Goal: Task Accomplishment & Management: Complete application form

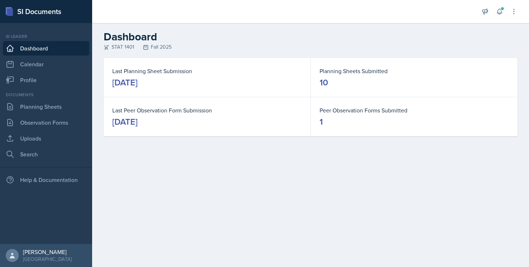
click at [127, 79] on div "[DATE]" at bounding box center [124, 83] width 25 height 12
click at [31, 109] on link "Planning Sheets" at bounding box center [46, 106] width 86 height 14
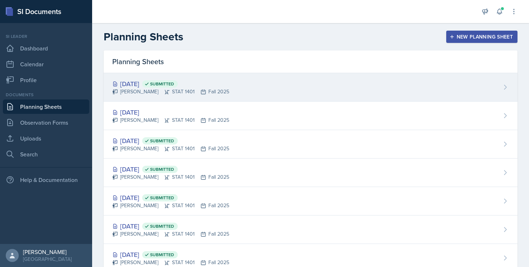
click at [133, 80] on div "[DATE] Submitted" at bounding box center [170, 84] width 117 height 10
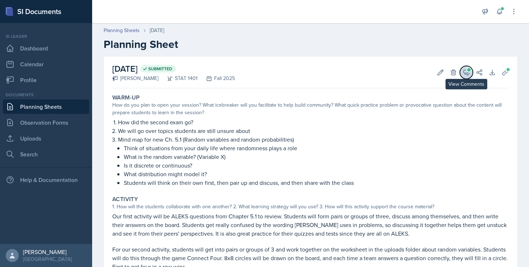
click at [464, 72] on icon at bounding box center [466, 72] width 7 height 7
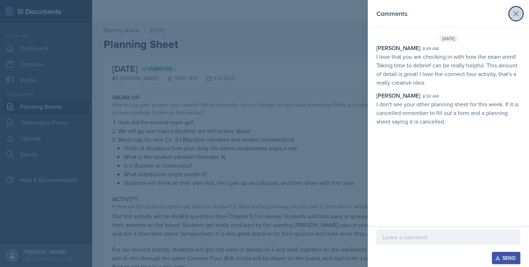
click at [520, 13] on icon at bounding box center [516, 13] width 9 height 9
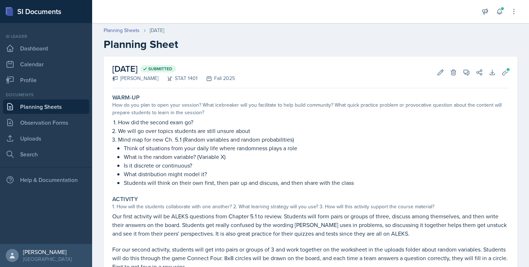
click at [31, 107] on link "Planning Sheets" at bounding box center [46, 106] width 86 height 14
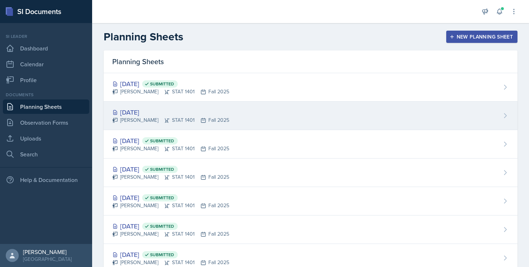
click at [125, 109] on div "[DATE]" at bounding box center [170, 112] width 117 height 10
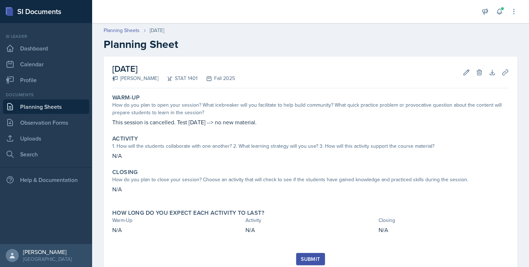
scroll to position [24, 0]
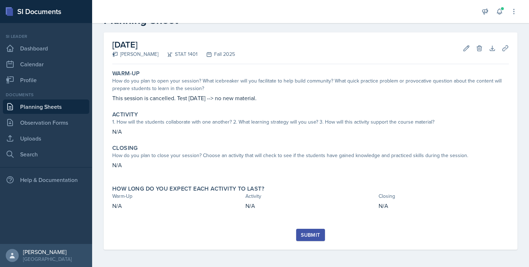
click at [300, 237] on button "Submit" at bounding box center [310, 234] width 28 height 12
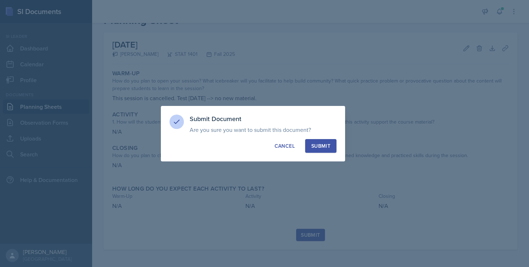
click at [317, 149] on button "Submit" at bounding box center [320, 146] width 31 height 14
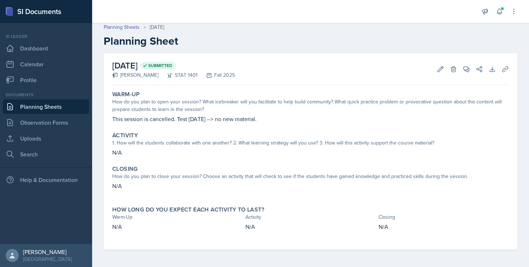
click at [46, 106] on link "Planning Sheets" at bounding box center [46, 106] width 86 height 14
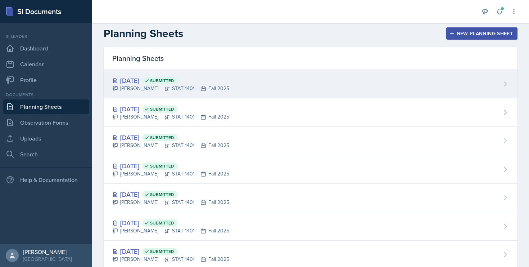
click at [137, 78] on div "[DATE] Submitted" at bounding box center [170, 81] width 117 height 10
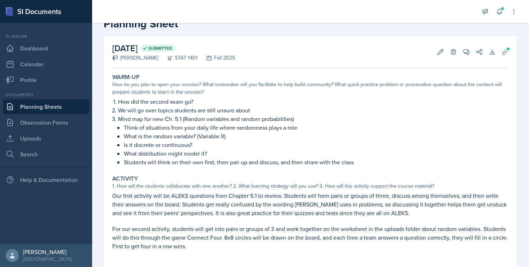
scroll to position [5, 0]
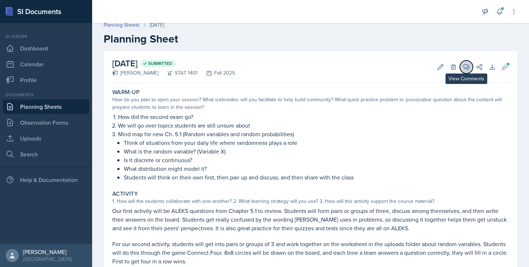
click at [465, 64] on icon at bounding box center [466, 66] width 5 height 5
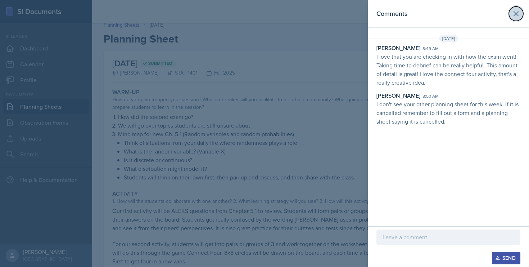
click at [516, 14] on icon at bounding box center [516, 14] width 4 height 4
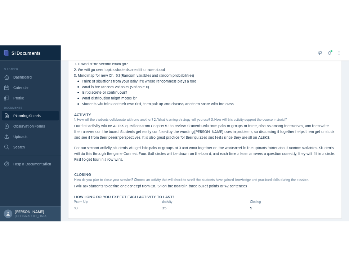
scroll to position [107, 0]
